Goal: Task Accomplishment & Management: Use online tool/utility

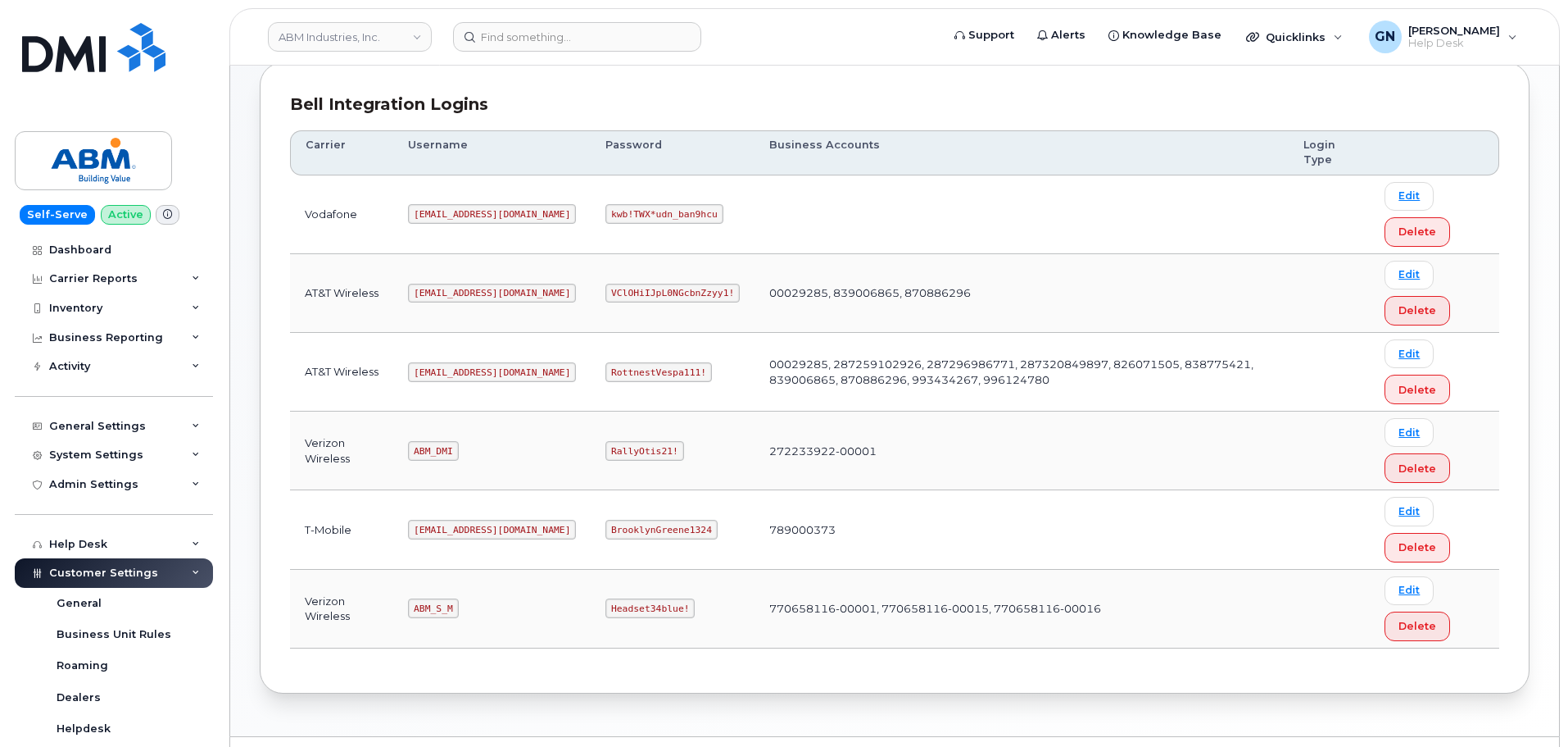
scroll to position [174, 0]
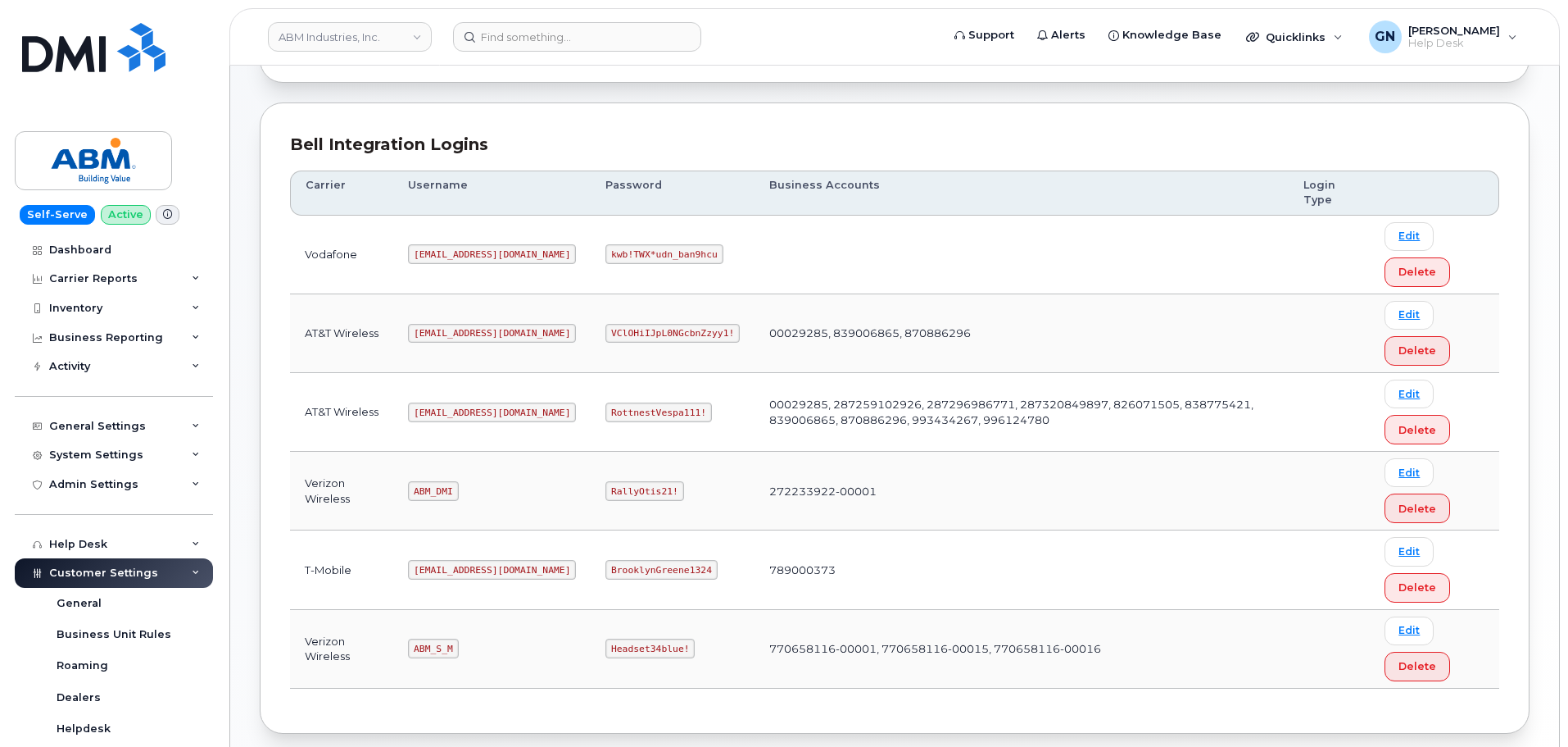
click at [445, 414] on code "[EMAIL_ADDRESS][DOMAIN_NAME]" at bounding box center [492, 411] width 168 height 19
click at [445, 414] on code "abm@dminc.com" at bounding box center [492, 411] width 168 height 19
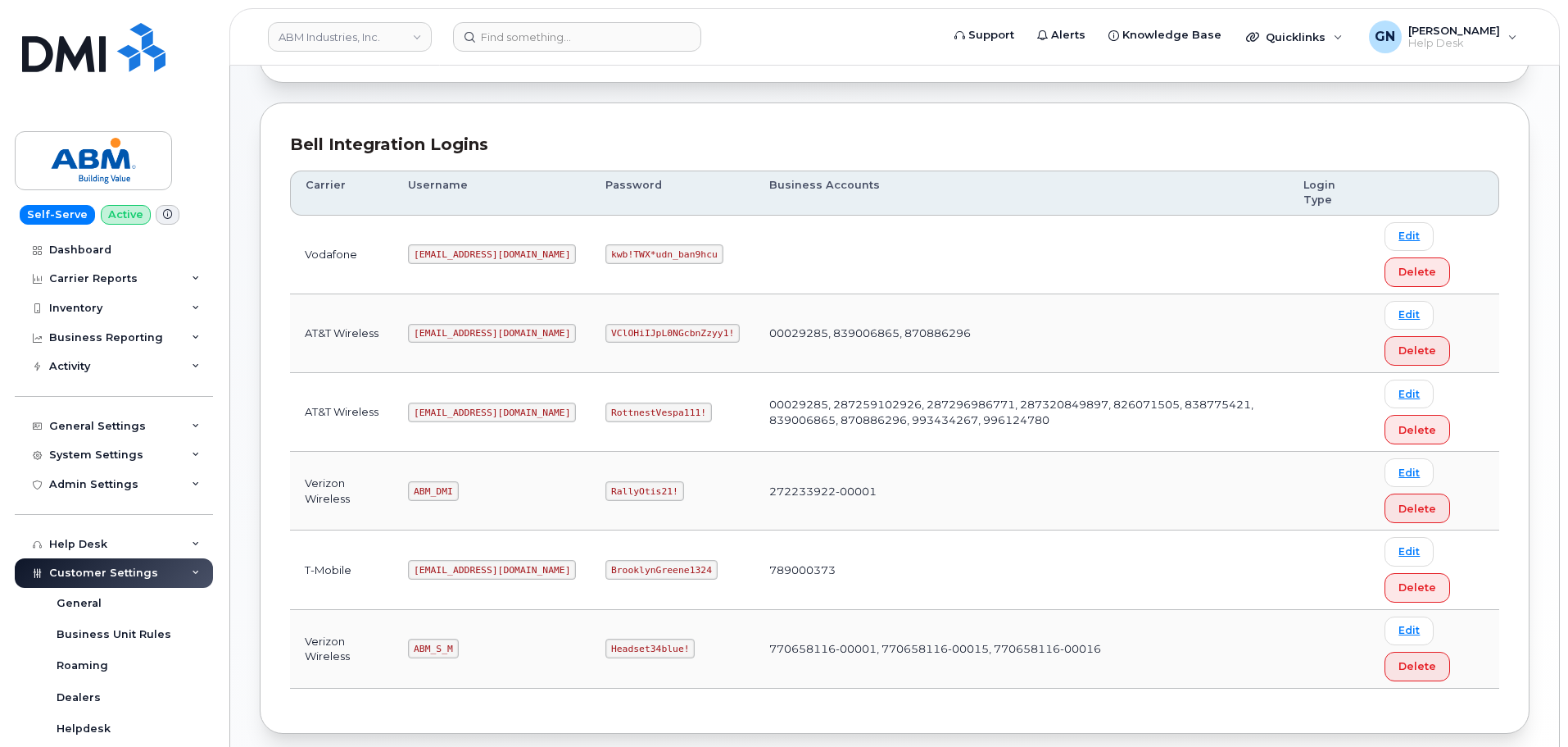
click at [609, 409] on code "RottnestVespa111!" at bounding box center [659, 411] width 107 height 19
copy code "RottnestVespa111!"
click at [466, 328] on code "tphillips@dminc.com" at bounding box center [492, 333] width 168 height 19
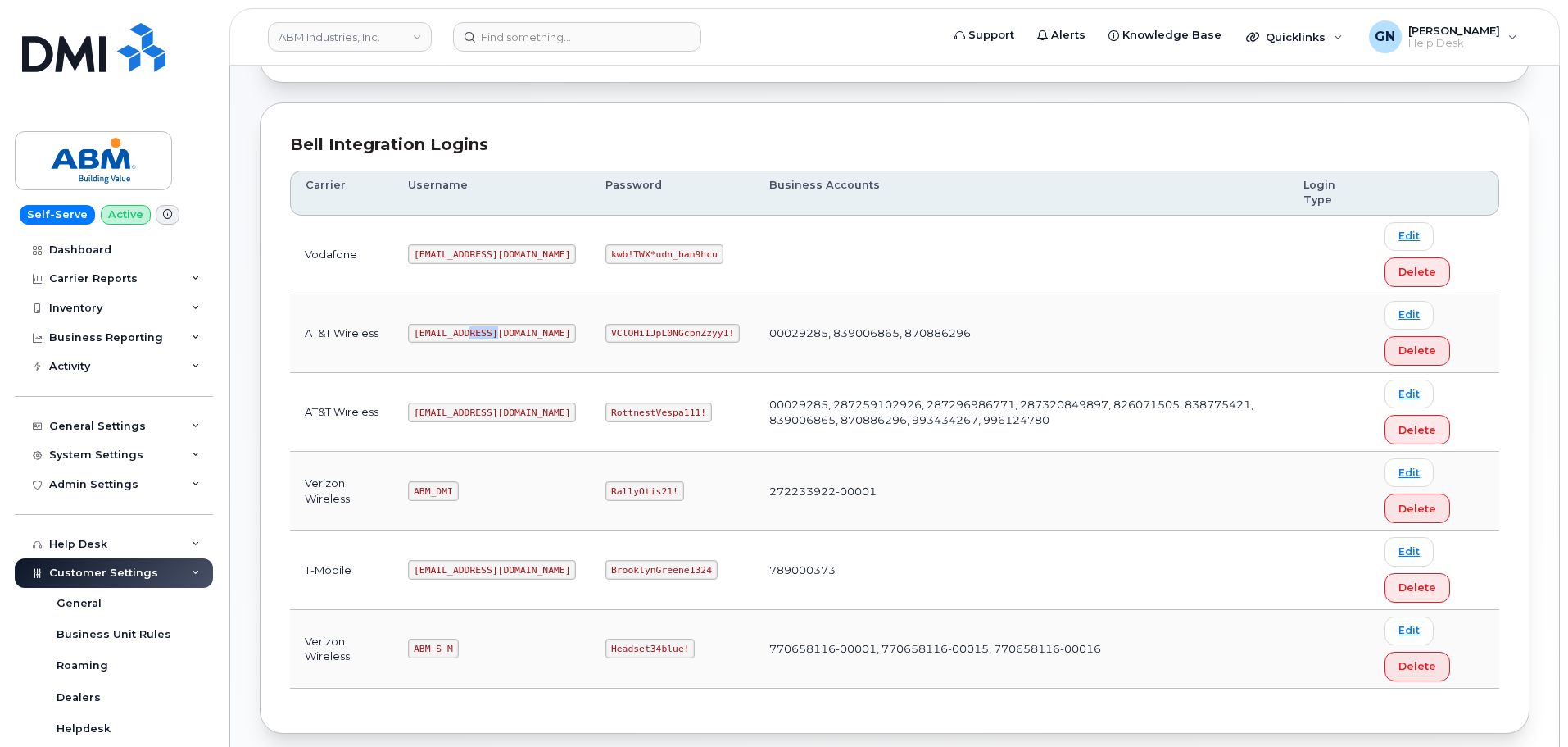
click at [466, 328] on code "tphillips@dminc.com" at bounding box center [492, 333] width 168 height 19
copy code "tphillips@dminc.com"
click at [629, 330] on code "VClOHiIJpL0NGcbnZzyy1!" at bounding box center [673, 333] width 135 height 19
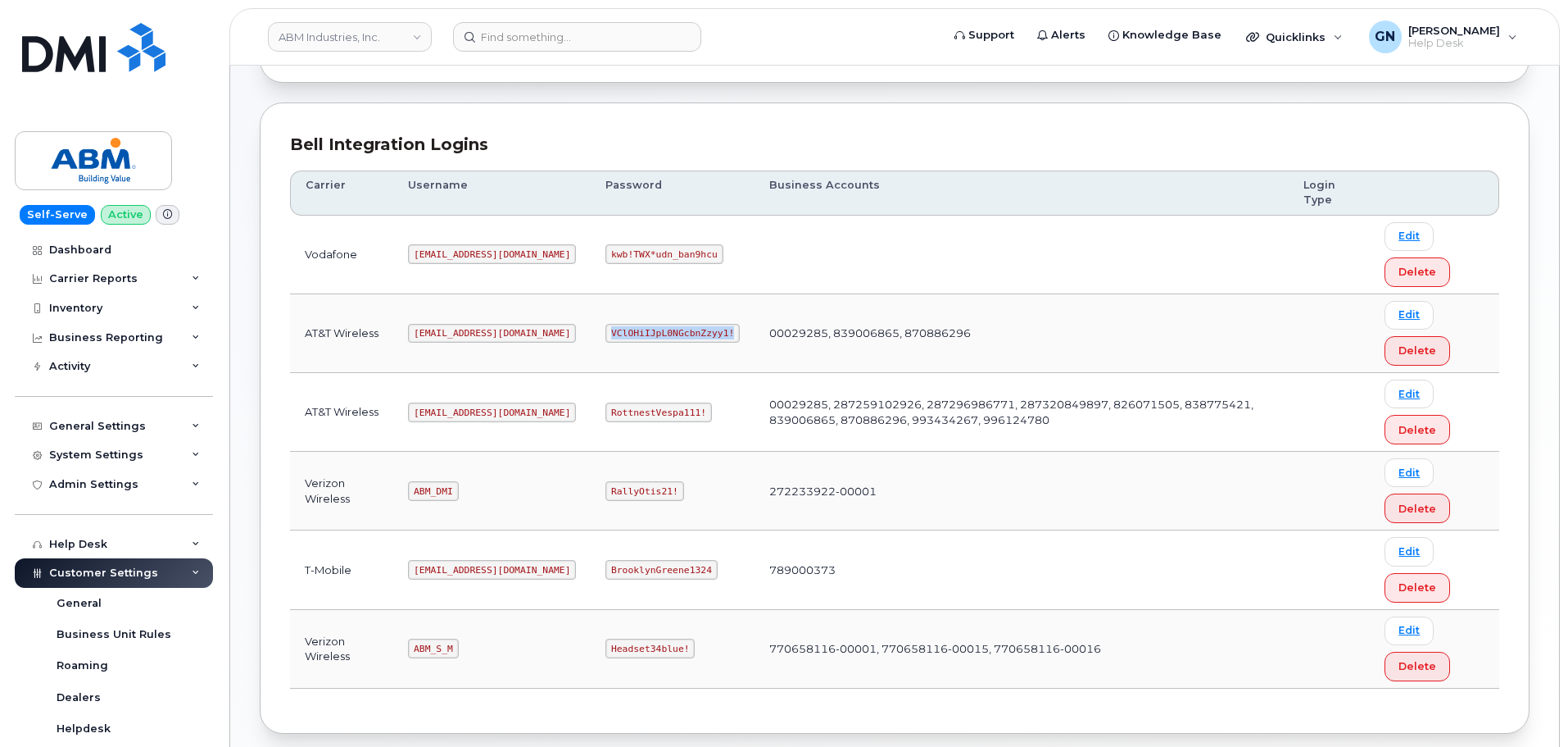
click at [629, 330] on code "VClOHiIJpL0NGcbnZzyy1!" at bounding box center [673, 333] width 135 height 19
copy code "VClOHiIJpL0NGcbnZzyy1!"
click at [468, 411] on code "abm@dminc.com" at bounding box center [492, 411] width 168 height 19
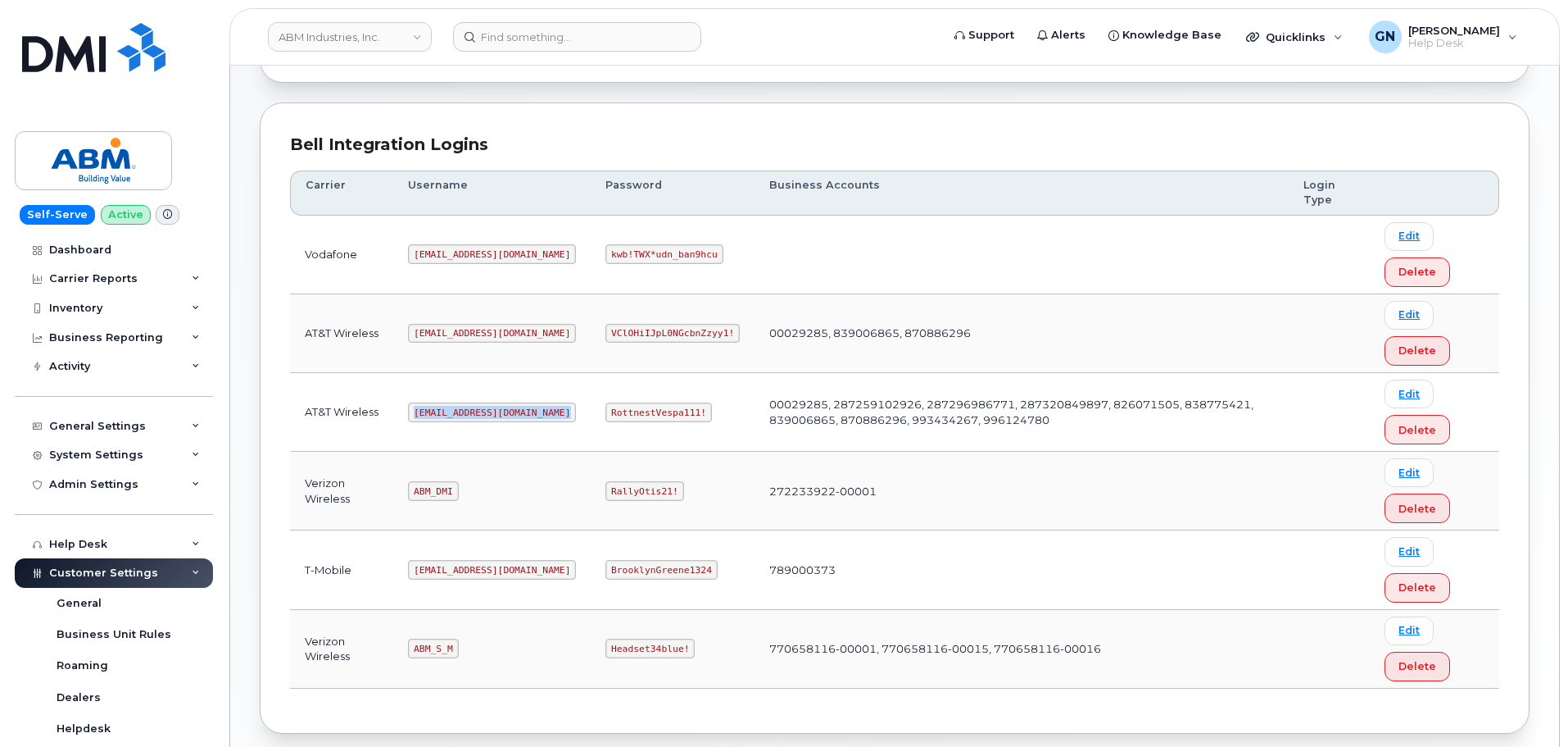
copy code "abm@dminc.com"
click at [620, 409] on code "RottnestVespa111!" at bounding box center [659, 411] width 107 height 19
copy code "RottnestVespa111!"
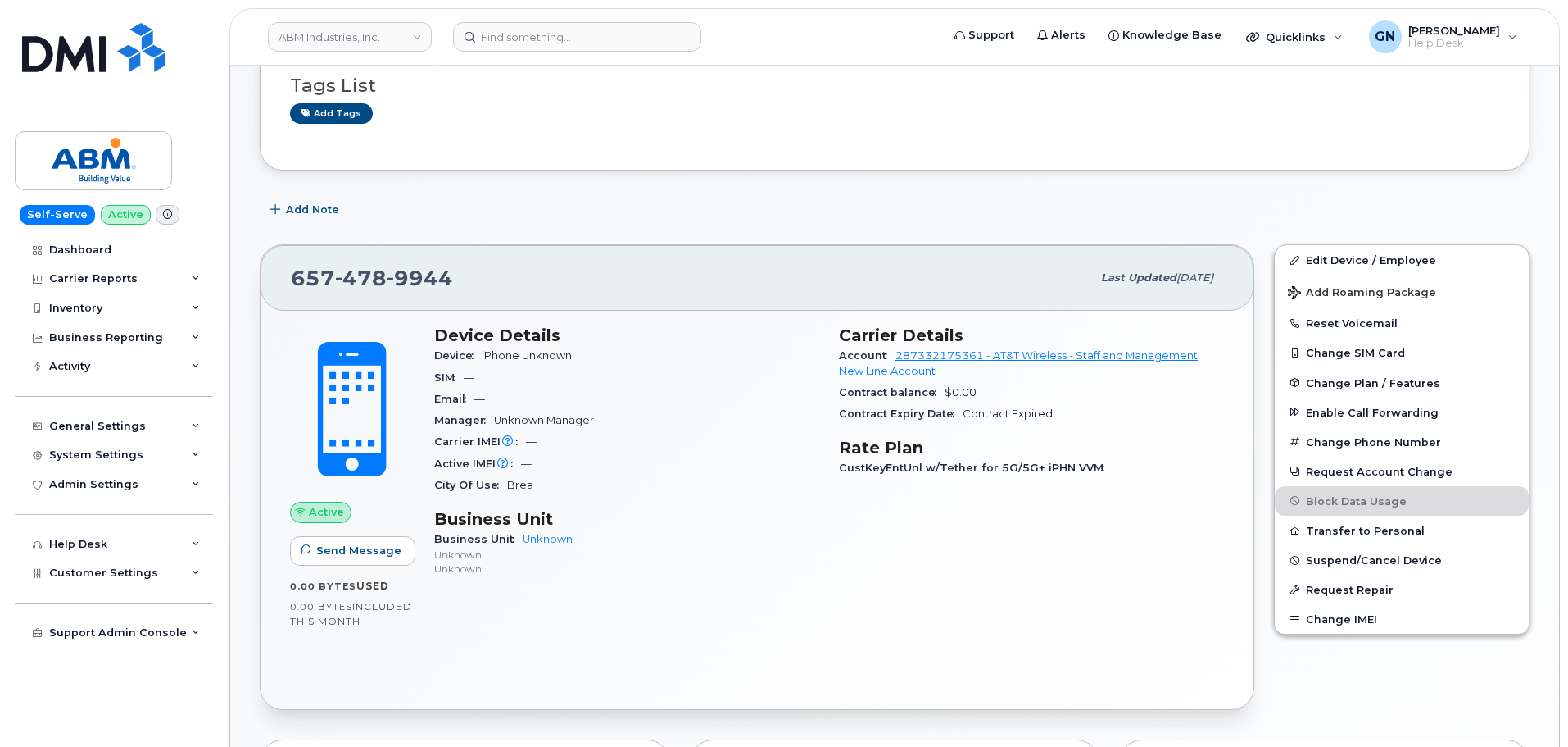
scroll to position [246, 0]
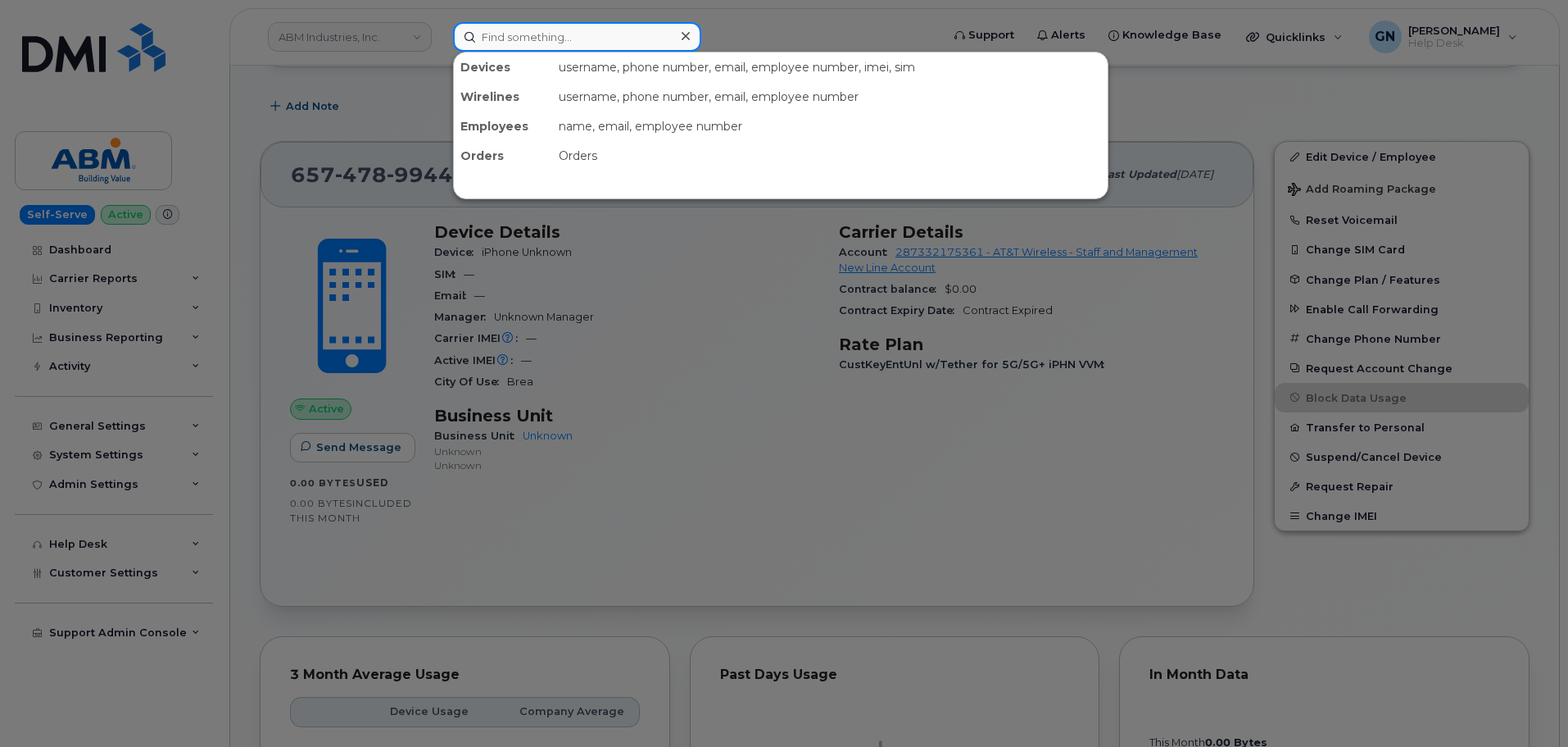
click at [562, 46] on input at bounding box center [577, 37] width 248 height 30
paste input "9853173822"
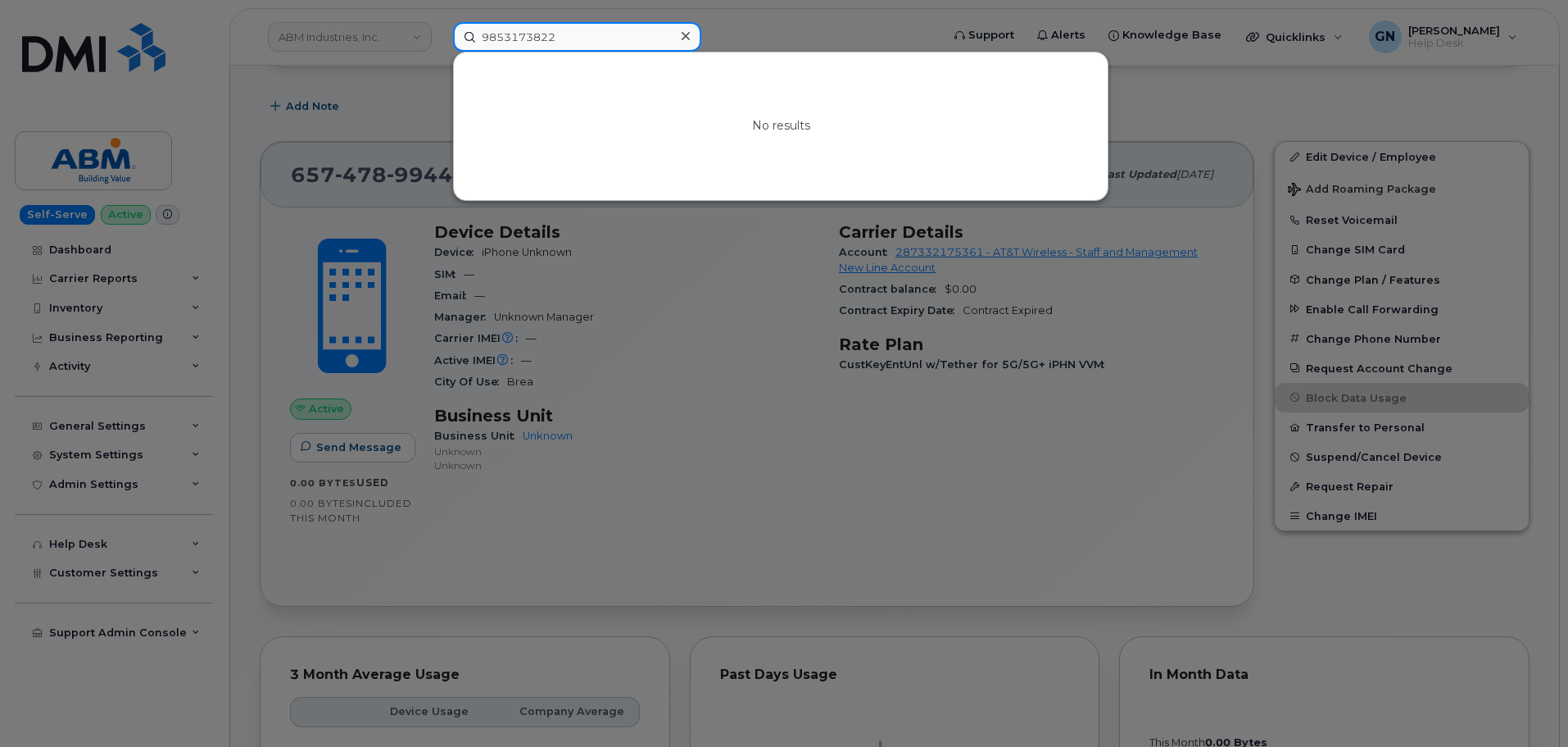
type input "9853173822"
drag, startPoint x: 360, startPoint y: 103, endPoint x: 358, endPoint y: 138, distance: 35.1
click at [361, 105] on div at bounding box center [784, 374] width 1568 height 747
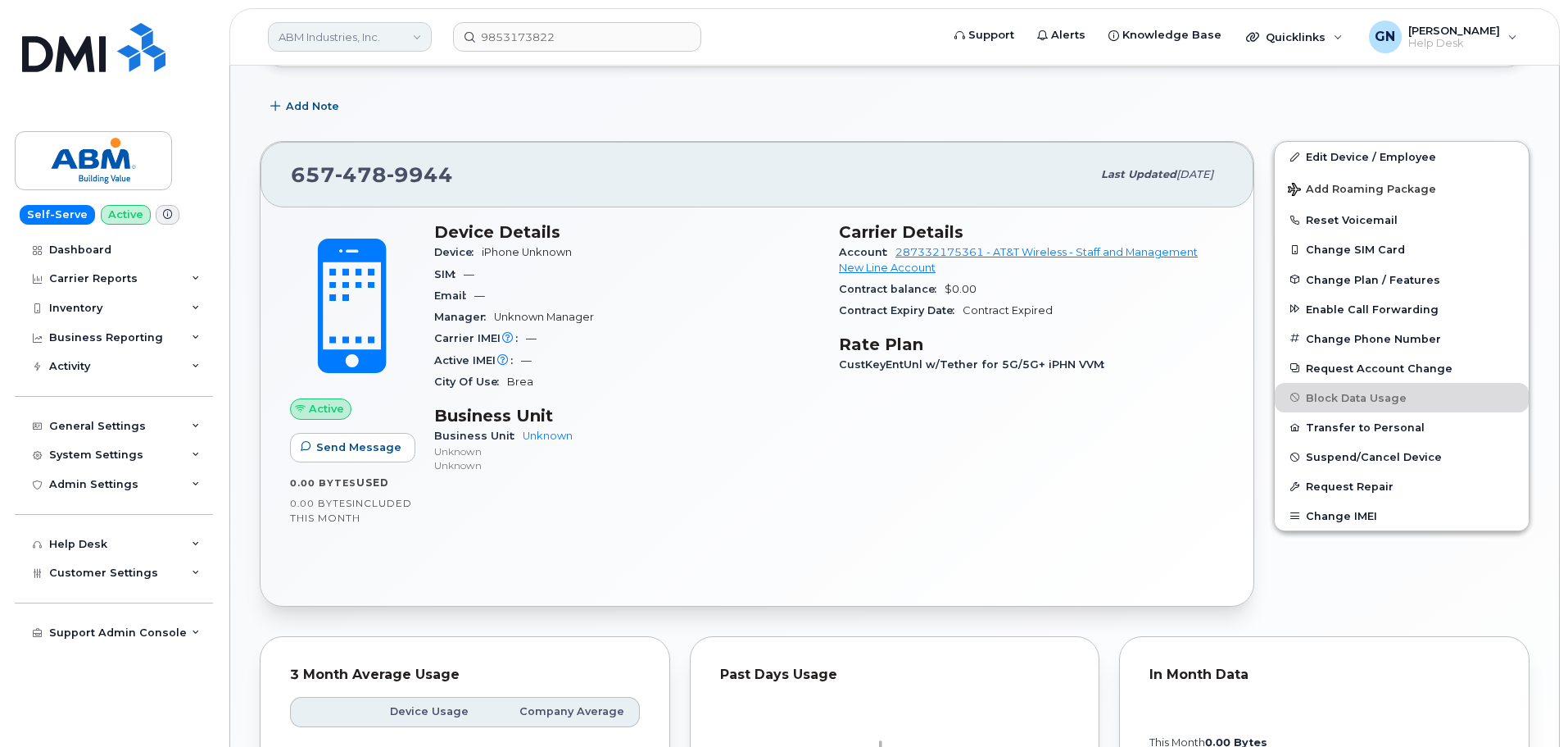
click at [359, 41] on link "ABM Industries, Inc." at bounding box center [350, 37] width 164 height 30
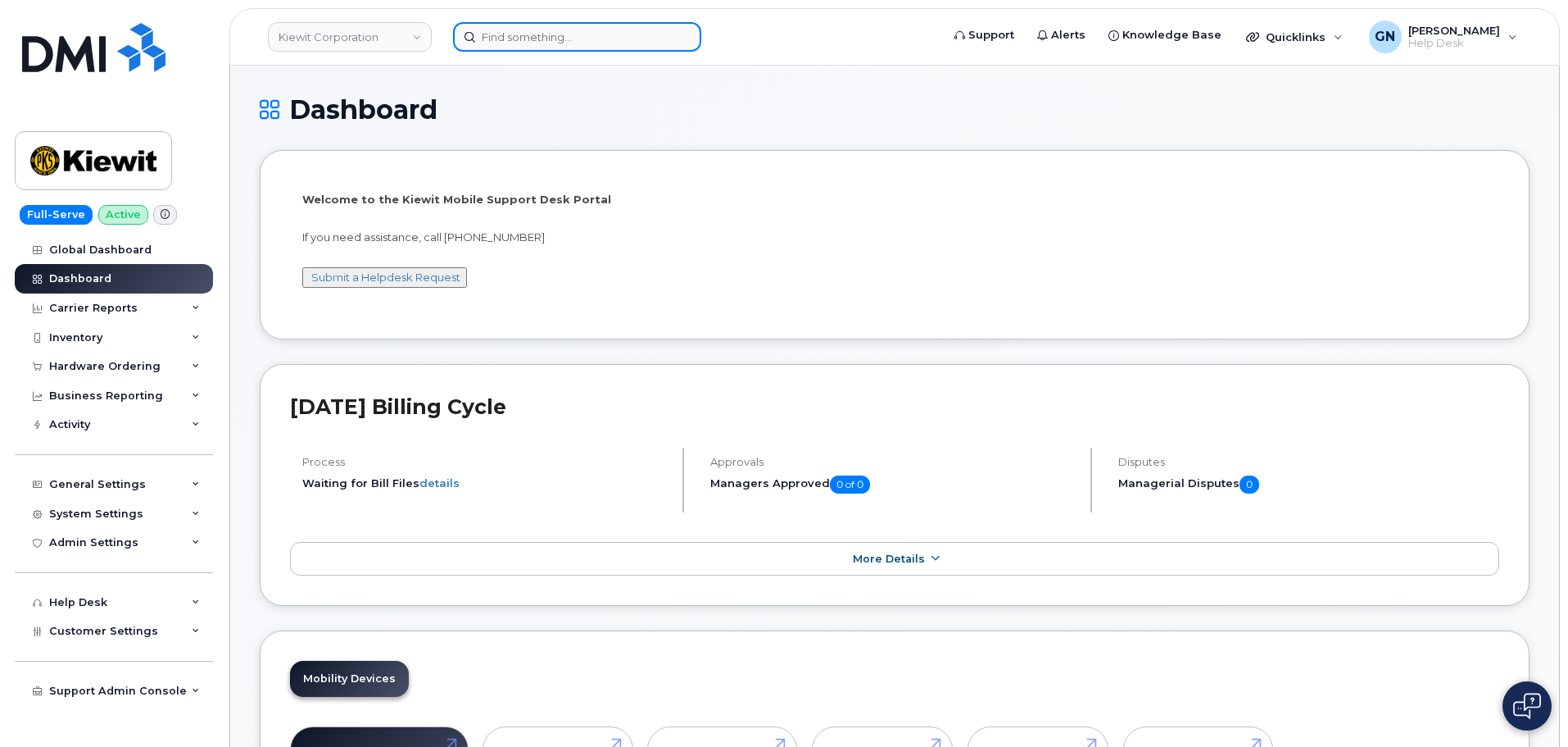
click at [547, 36] on input at bounding box center [577, 37] width 248 height 30
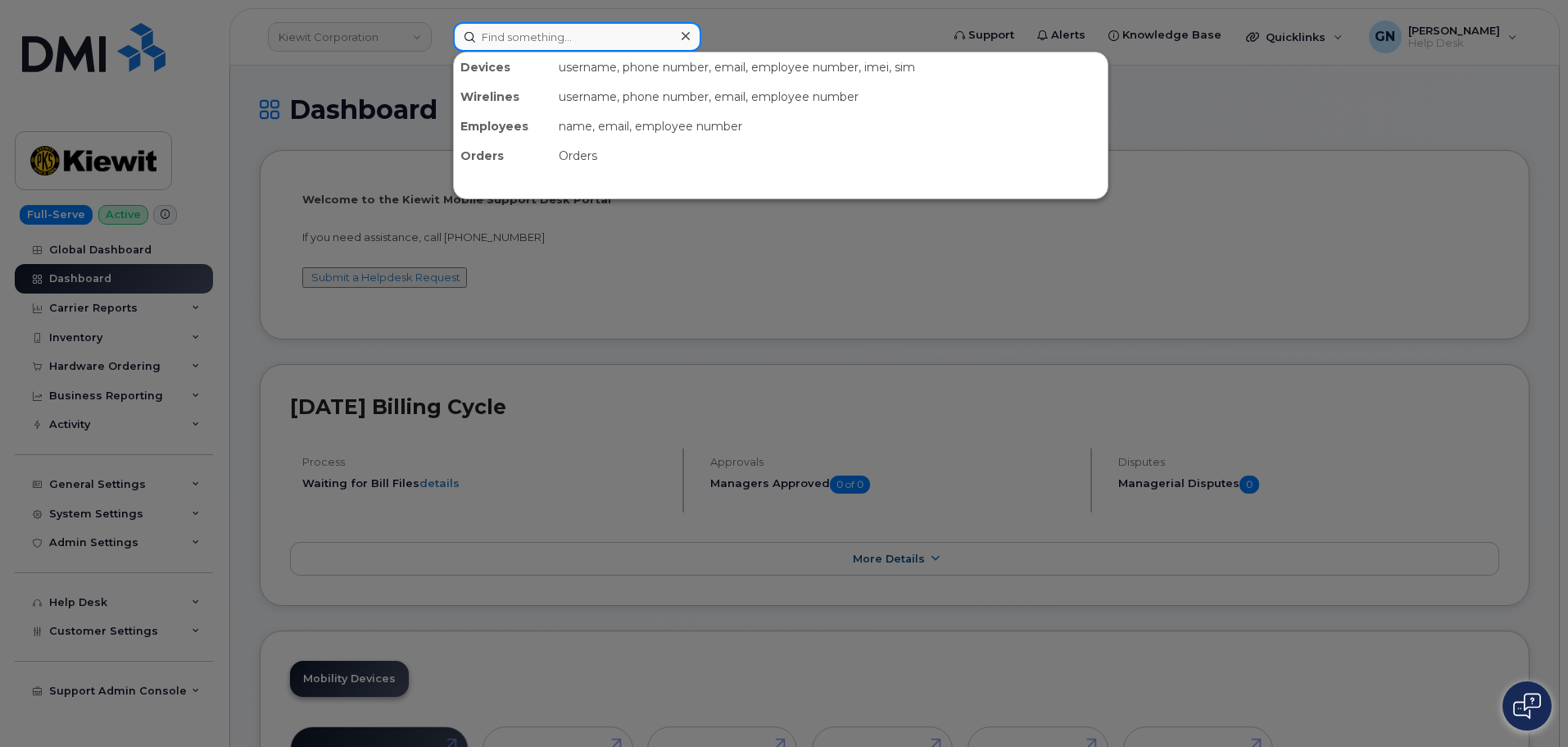
paste input "9853173822"
type input "9853173822"
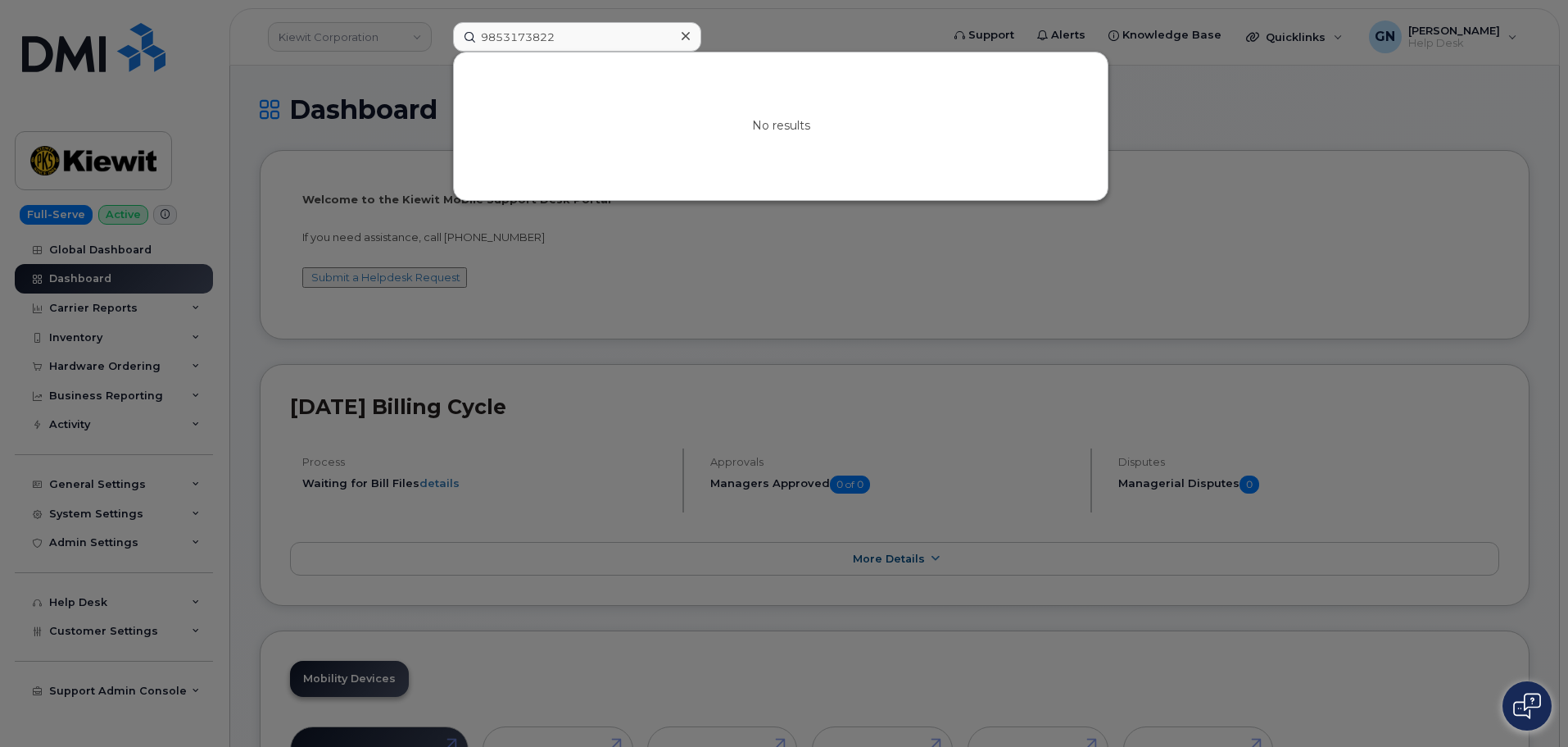
click at [687, 34] on icon at bounding box center [686, 36] width 8 height 13
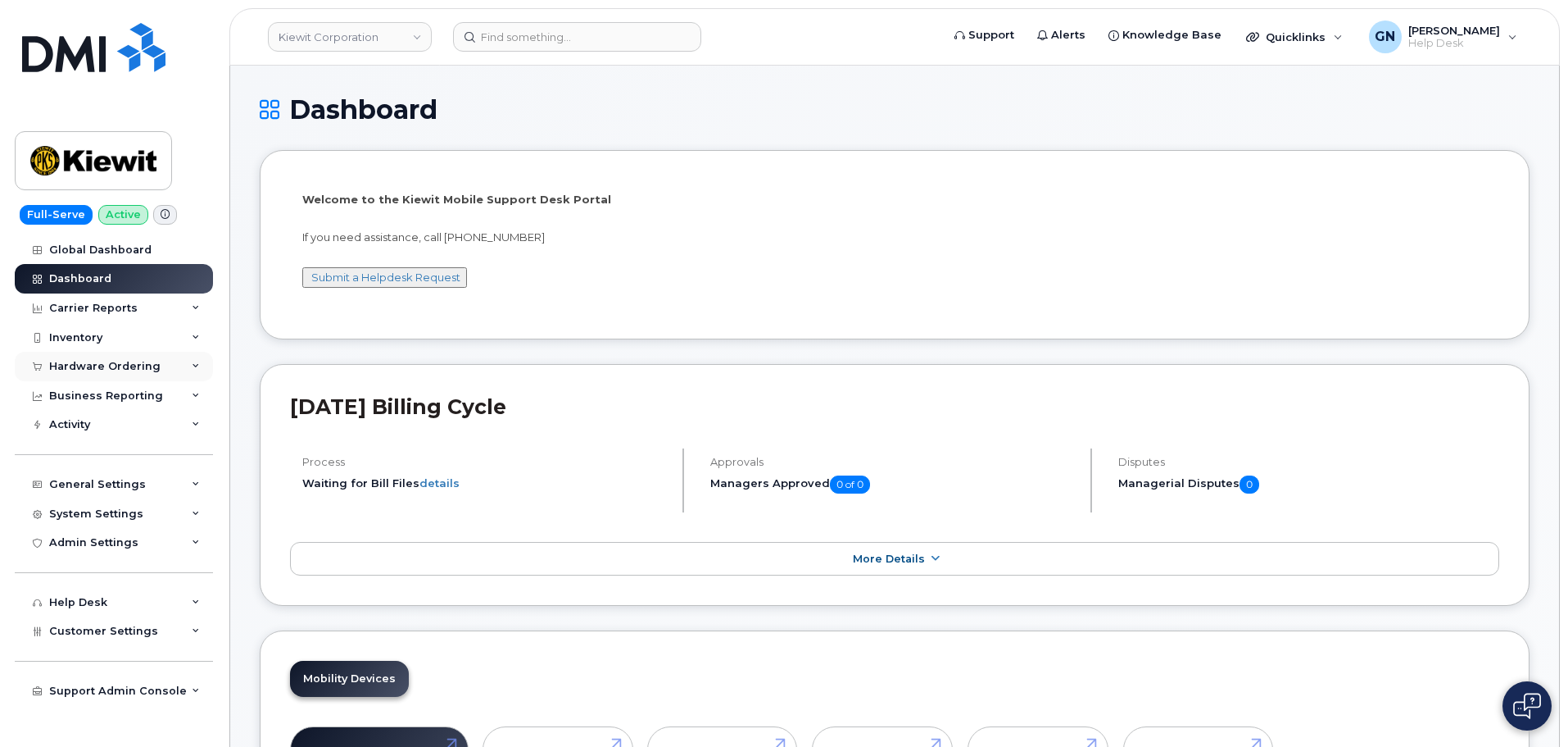
click at [123, 365] on div "Hardware Ordering" at bounding box center [104, 366] width 112 height 13
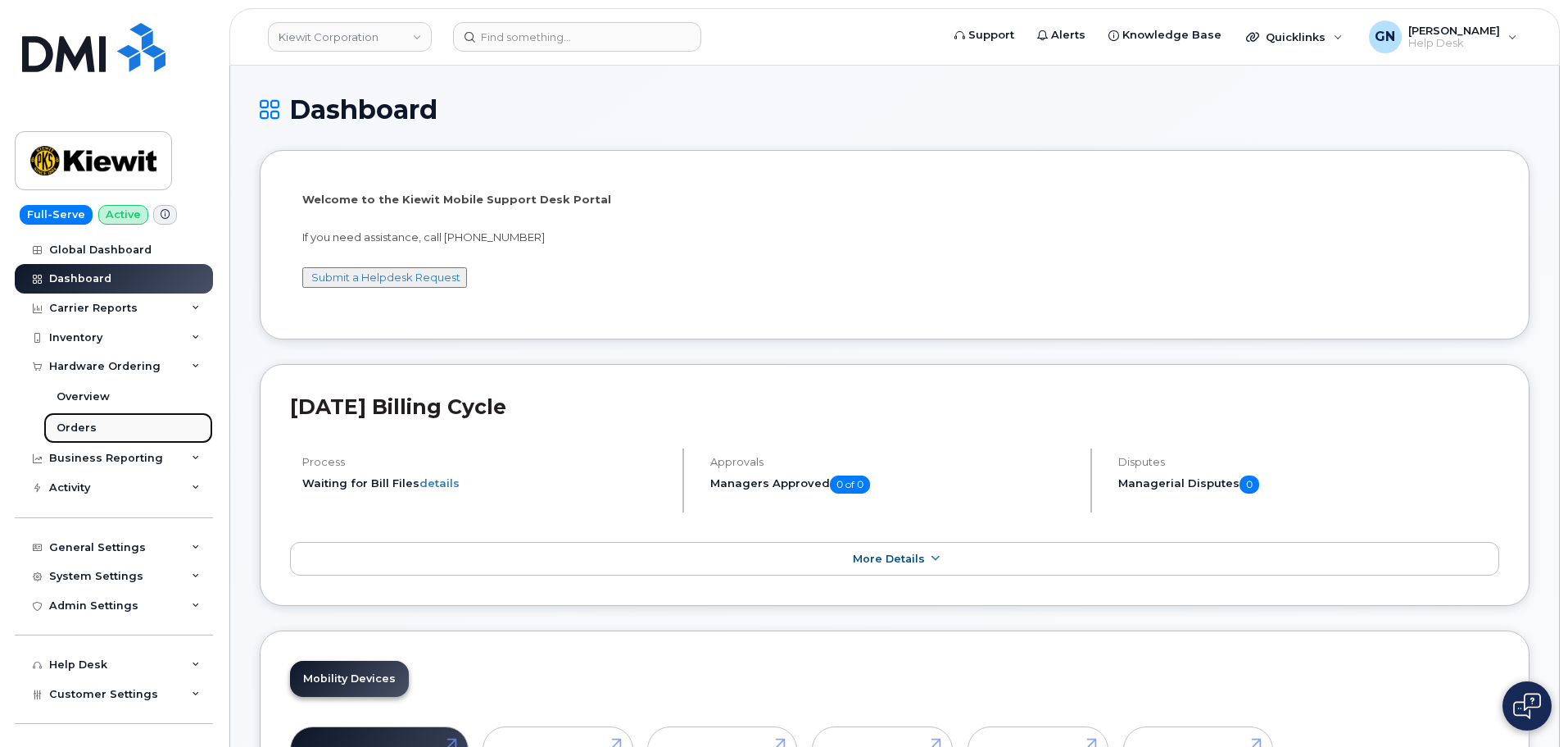
click at [107, 424] on link "Orders" at bounding box center [128, 428] width 170 height 31
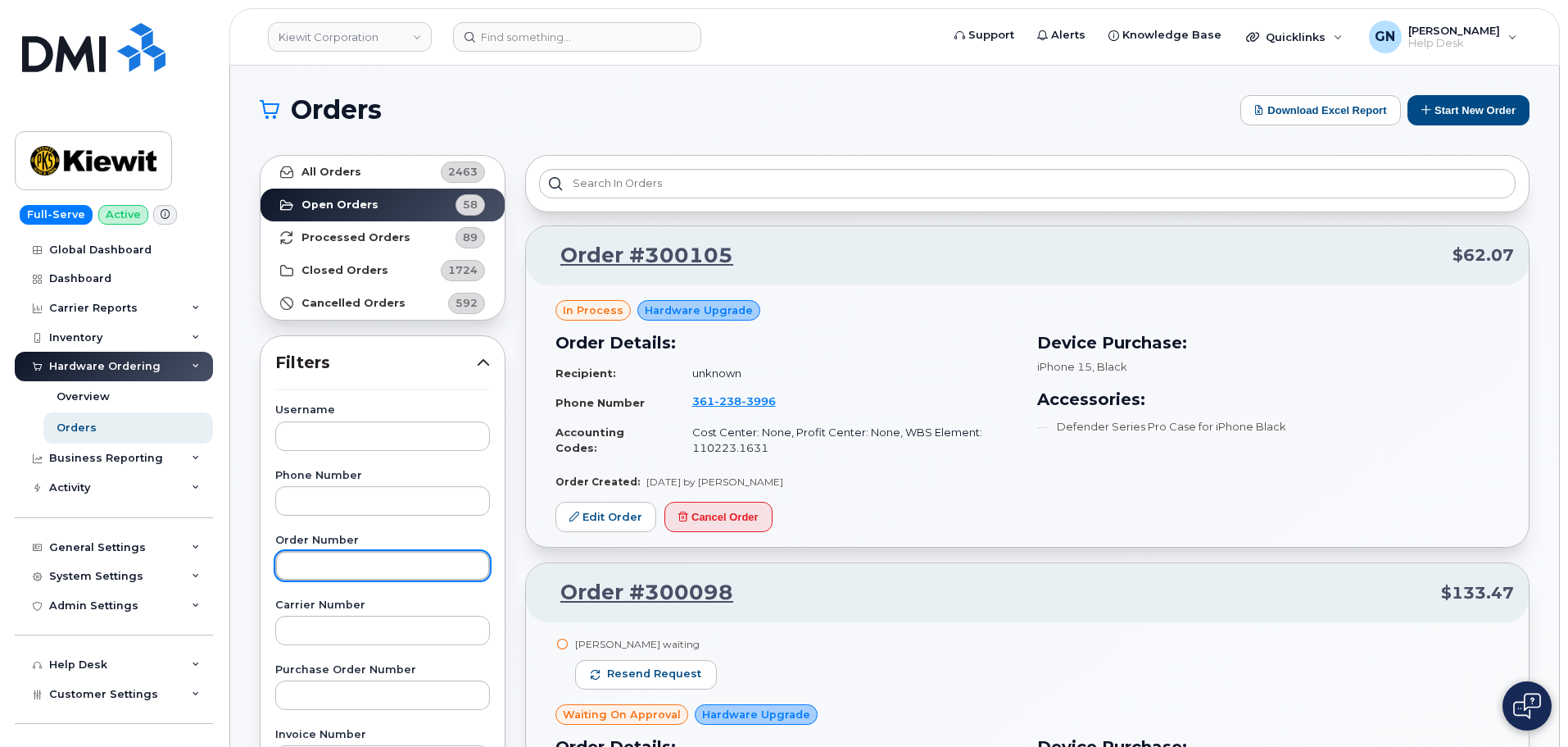
click at [339, 566] on input "text" at bounding box center [383, 565] width 215 height 30
paste input "299769"
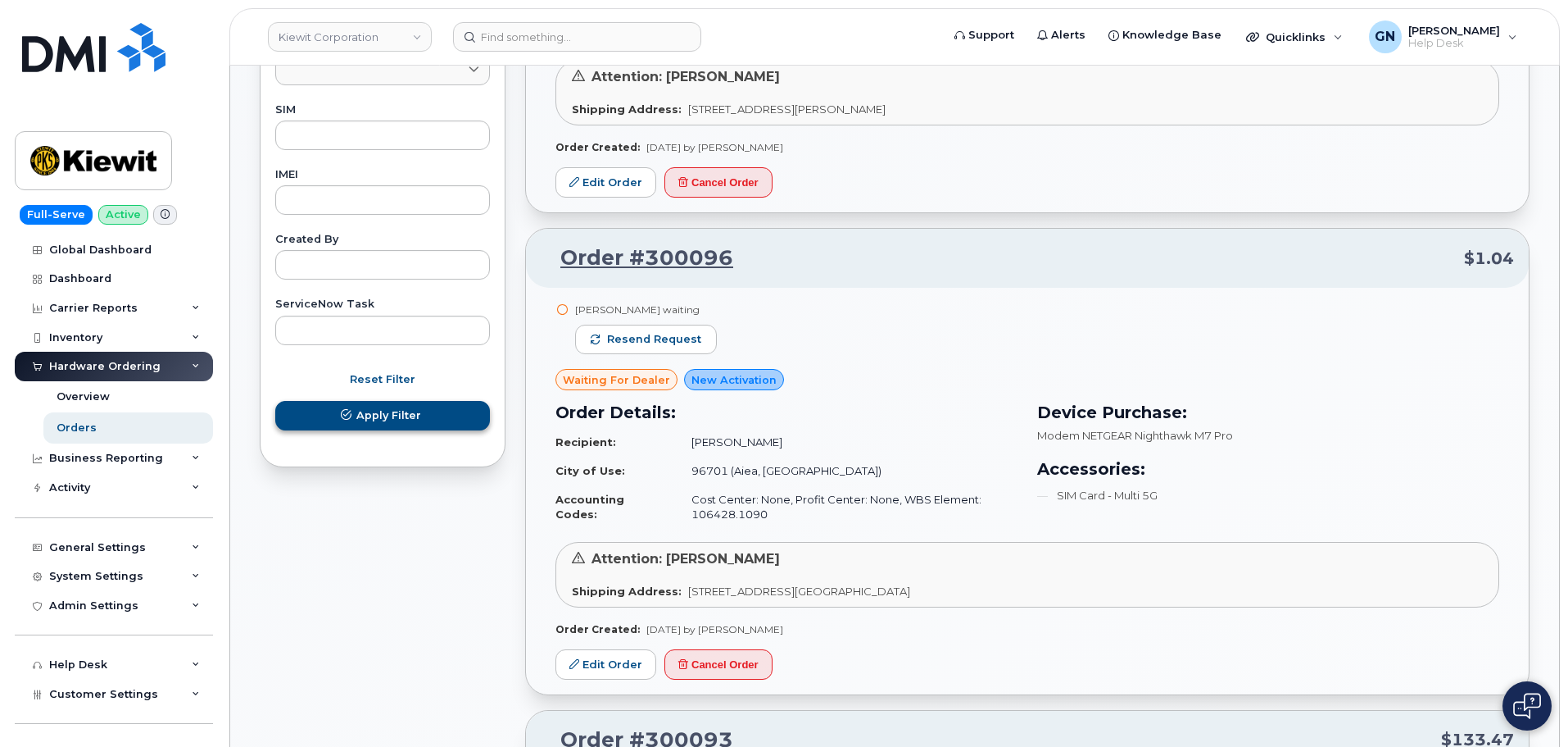
type input "299769"
click at [409, 423] on span "Apply Filter" at bounding box center [389, 415] width 65 height 16
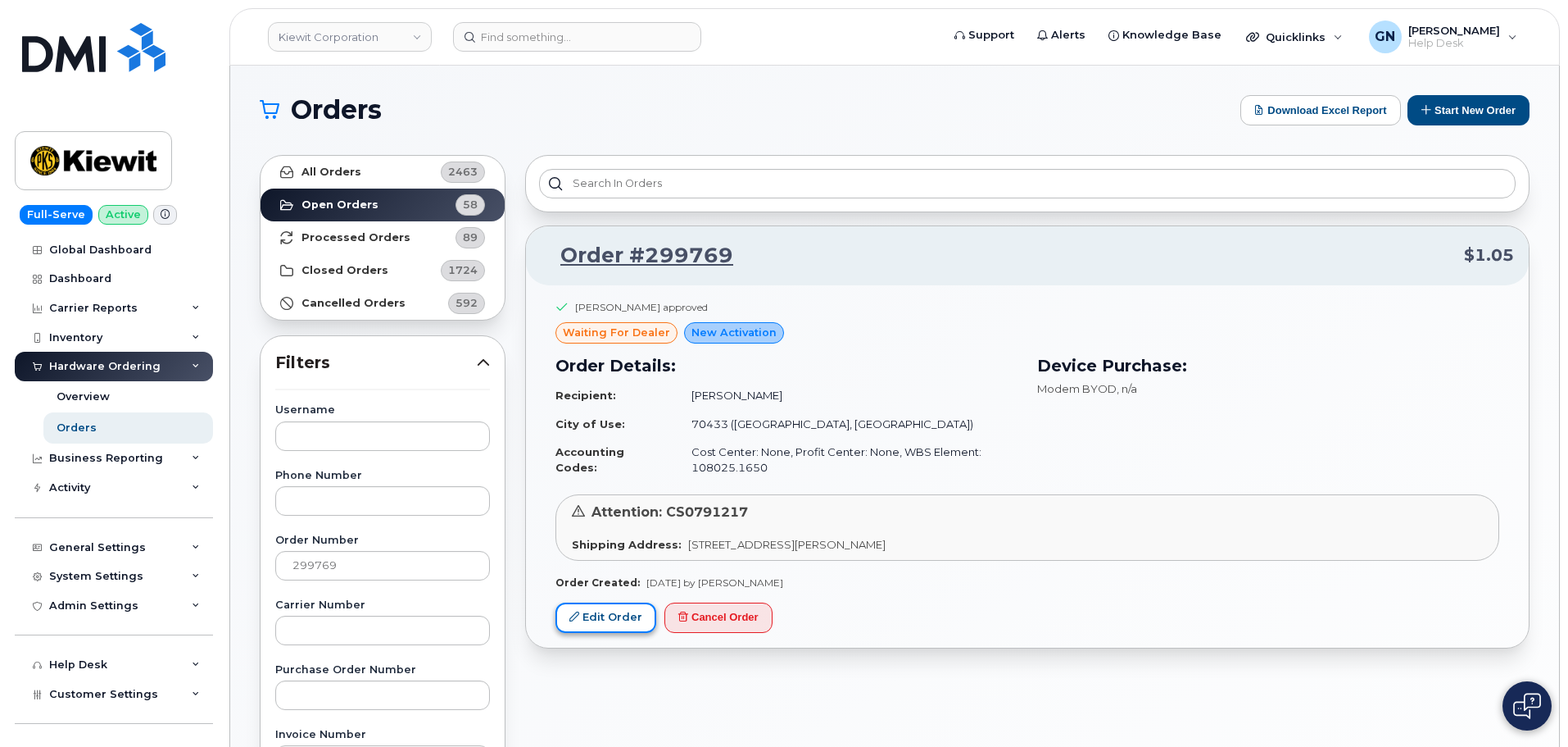
click at [630, 617] on link "Edit Order" at bounding box center [606, 617] width 100 height 30
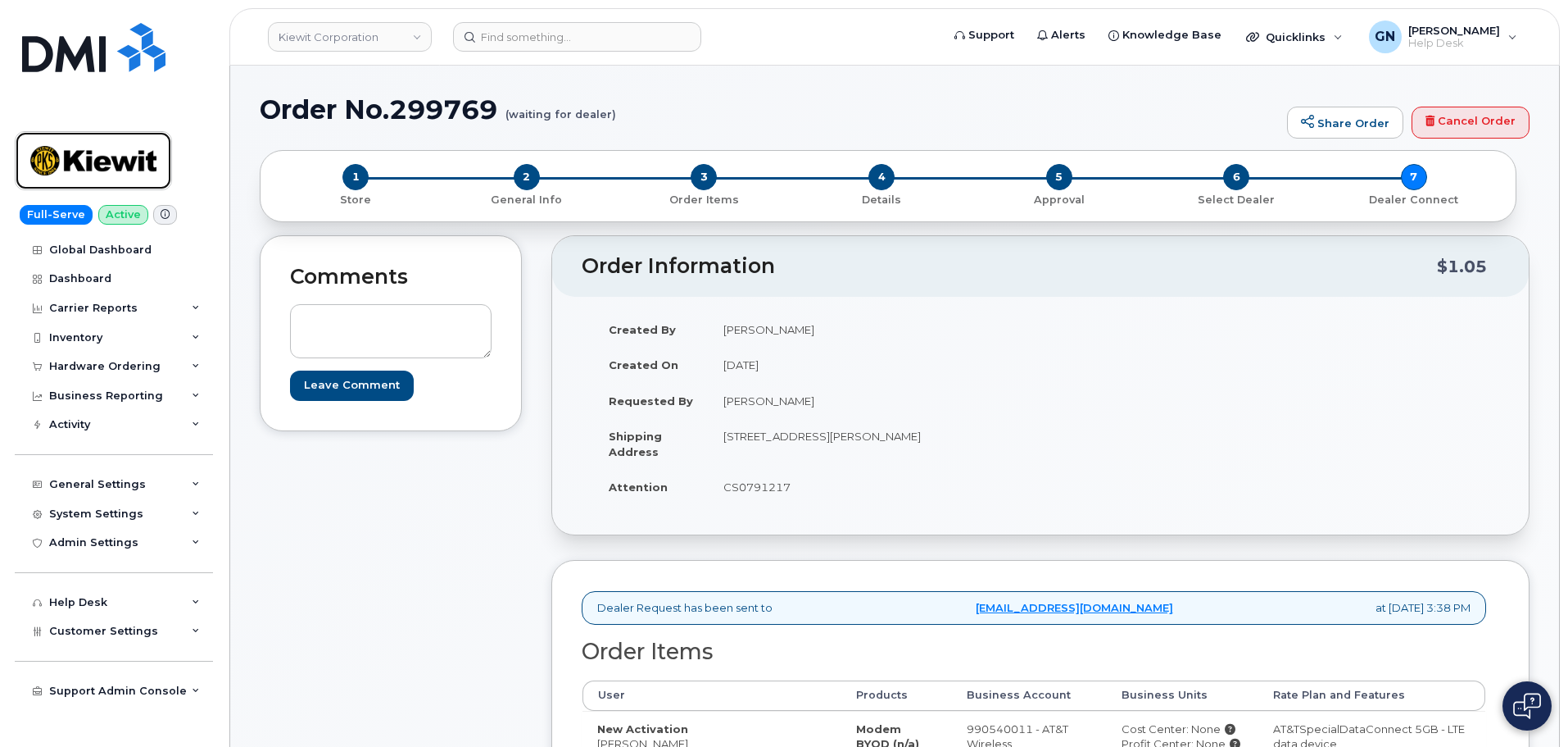
click at [76, 166] on img at bounding box center [93, 160] width 126 height 48
